Goal: Check status: Check status

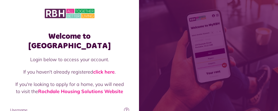
type input "**********"
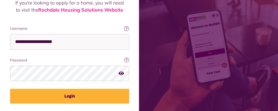
scroll to position [84, 0]
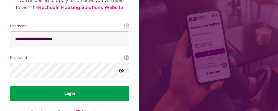
click at [129, 86] on button "Login" at bounding box center [69, 93] width 119 height 15
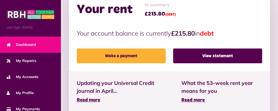
scroll to position [190, 0]
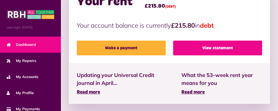
click at [211, 41] on link "View statement" at bounding box center [217, 48] width 89 height 15
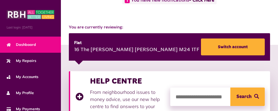
scroll to position [45, 0]
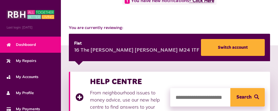
click at [189, 3] on link "- Click Here" at bounding box center [201, 1] width 25 height 5
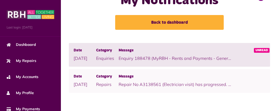
scroll to position [109, 0]
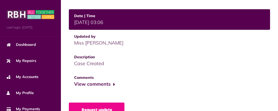
scroll to position [225, 0]
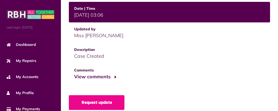
click at [74, 75] on button "View comments" at bounding box center [94, 77] width 41 height 8
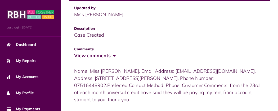
scroll to position [254, 0]
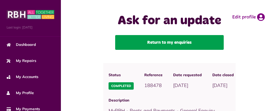
click at [117, 50] on link "Return to my enquiries" at bounding box center [169, 42] width 108 height 15
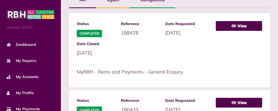
scroll to position [137, 0]
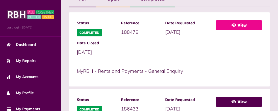
click at [215, 30] on link "View" at bounding box center [238, 25] width 46 height 10
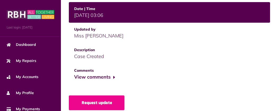
scroll to position [225, 0]
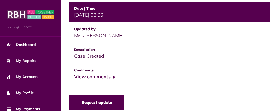
click at [69, 95] on link "Request update" at bounding box center [97, 102] width 56 height 15
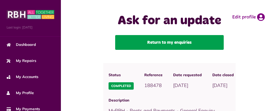
click at [130, 50] on link "Return to my enquiries" at bounding box center [169, 42] width 108 height 15
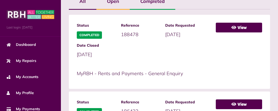
scroll to position [137, 0]
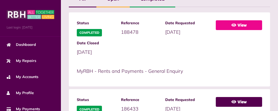
click at [215, 30] on link "View" at bounding box center [238, 25] width 46 height 10
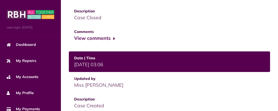
scroll to position [190, 0]
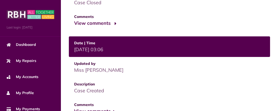
click at [74, 20] on button "View comments" at bounding box center [94, 24] width 41 height 8
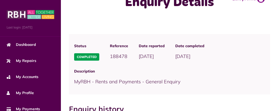
scroll to position [0, 0]
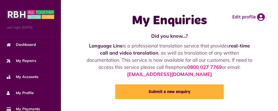
scroll to position [137, 0]
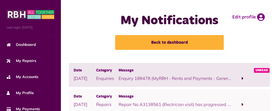
scroll to position [109, 0]
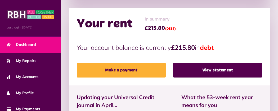
scroll to position [169, 0]
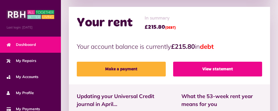
click at [224, 62] on link "View statement" at bounding box center [217, 69] width 89 height 15
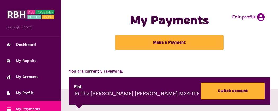
click at [0, 0] on button "Menu" at bounding box center [0, 0] width 0 height 0
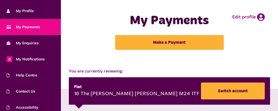
scroll to position [104, 0]
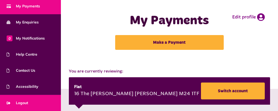
click at [41, 104] on link "Logout" at bounding box center [30, 103] width 61 height 16
